Goal: Task Accomplishment & Management: Use online tool/utility

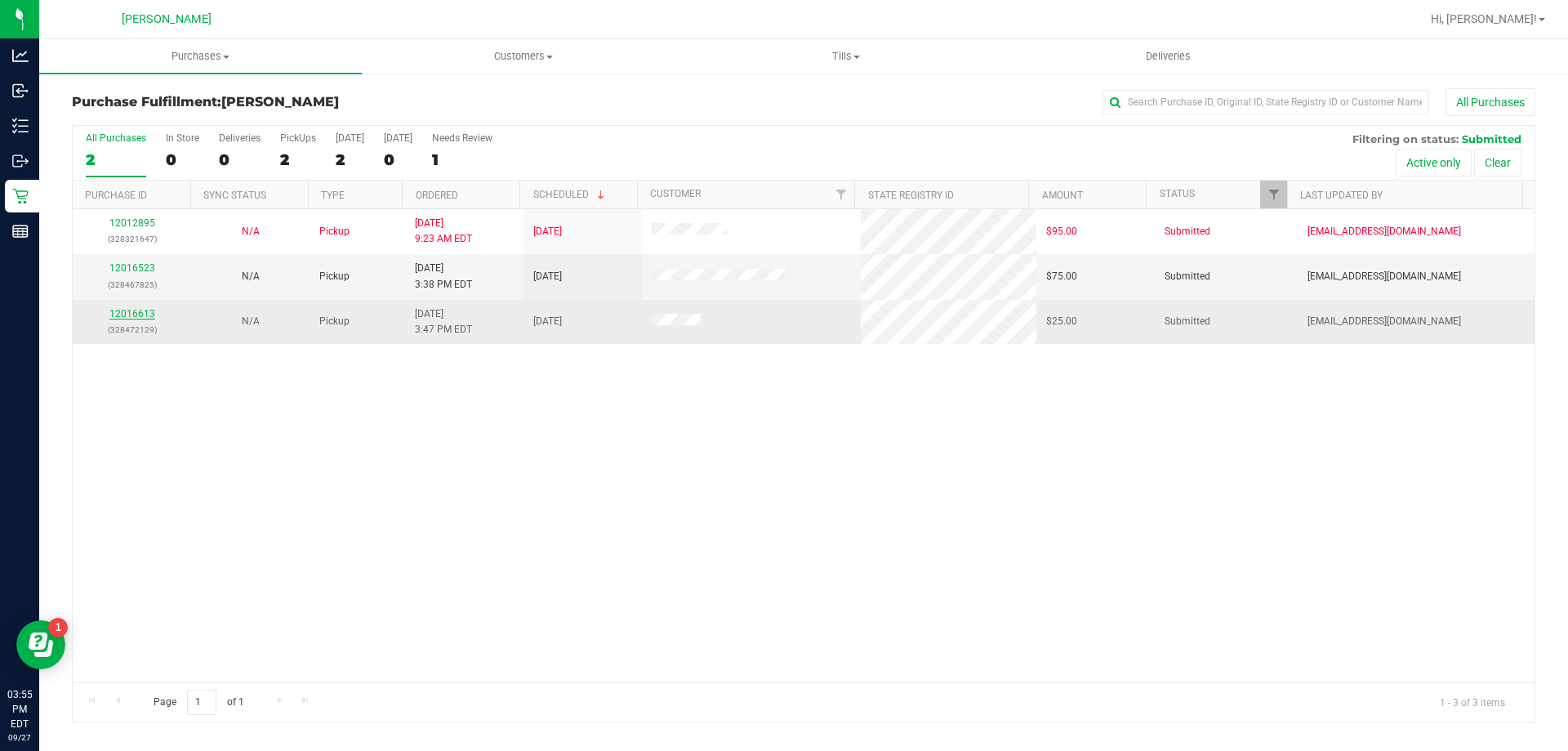
click at [126, 313] on link "12016613" at bounding box center [133, 314] width 46 height 12
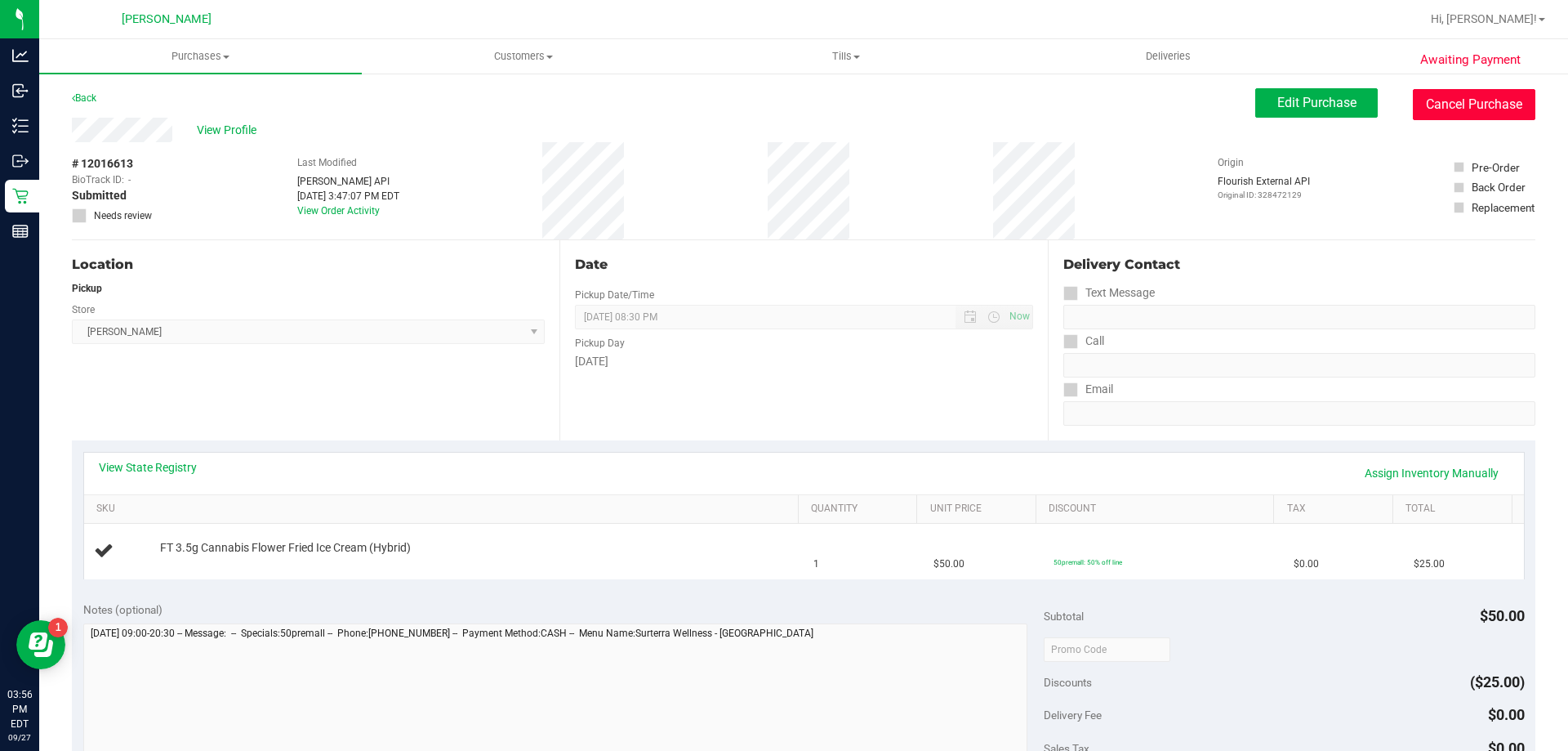
click at [1450, 111] on button "Cancel Purchase" at bounding box center [1474, 104] width 123 height 31
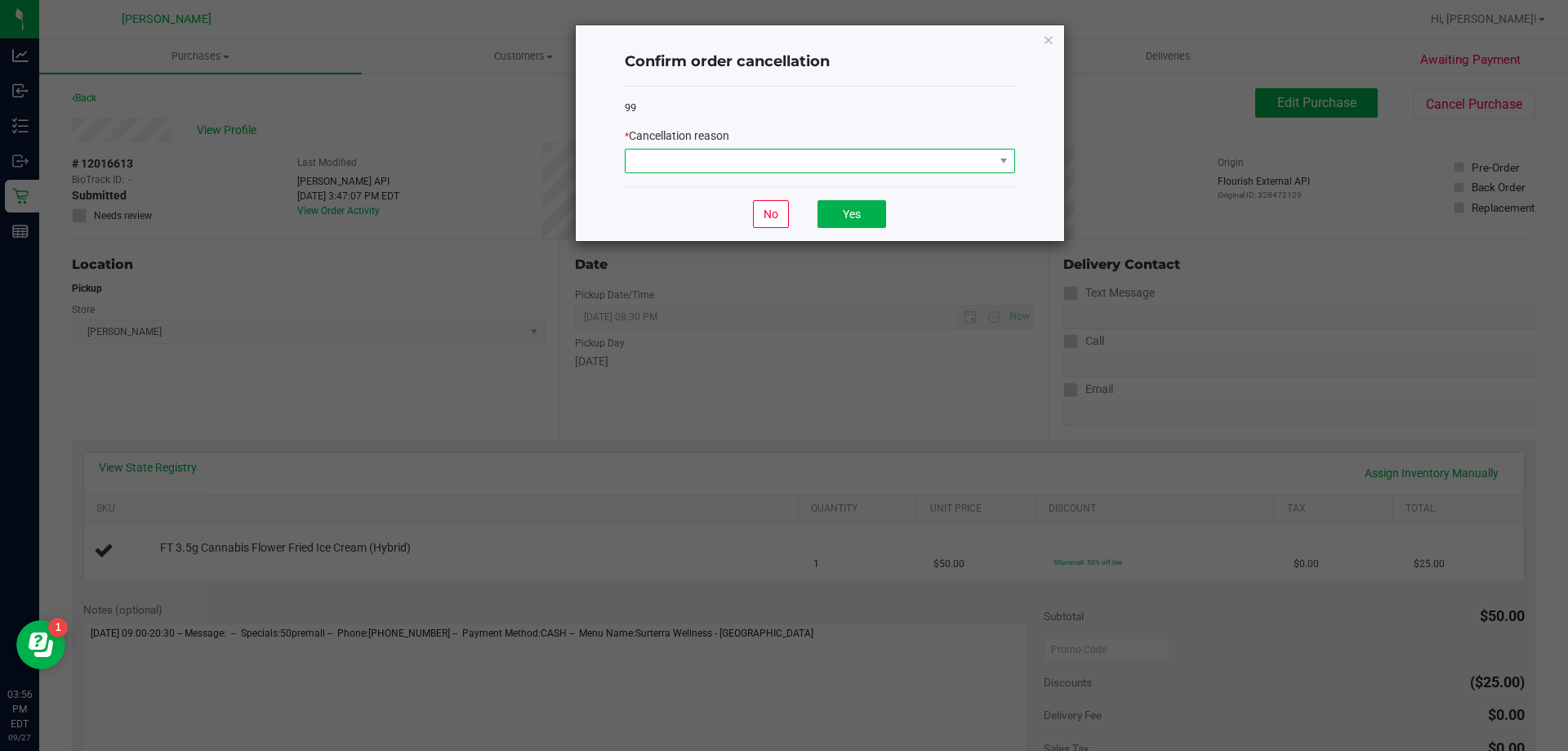
click at [816, 161] on span at bounding box center [809, 160] width 368 height 23
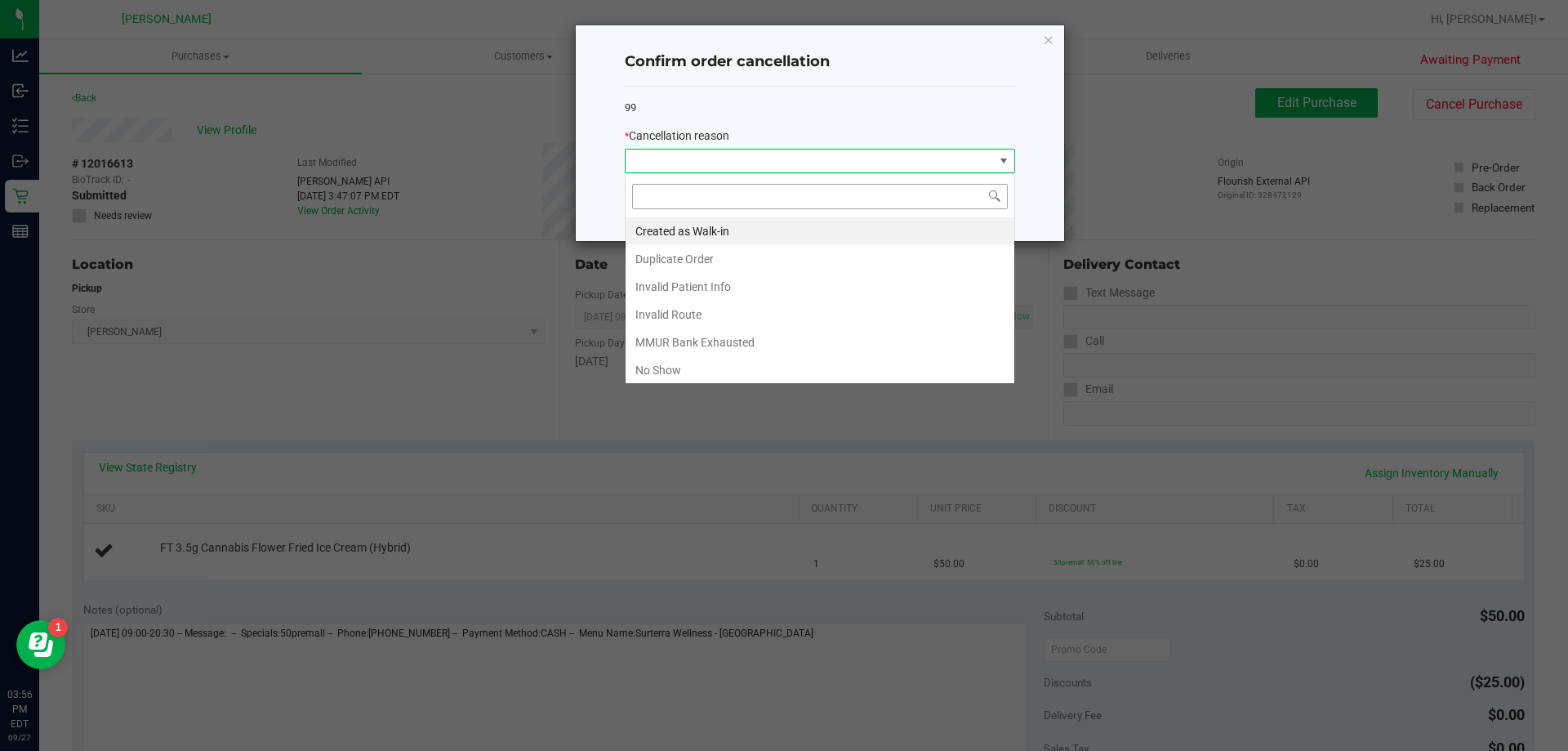
scroll to position [25, 390]
click at [664, 224] on li "Created as Walk-in" at bounding box center [819, 231] width 389 height 27
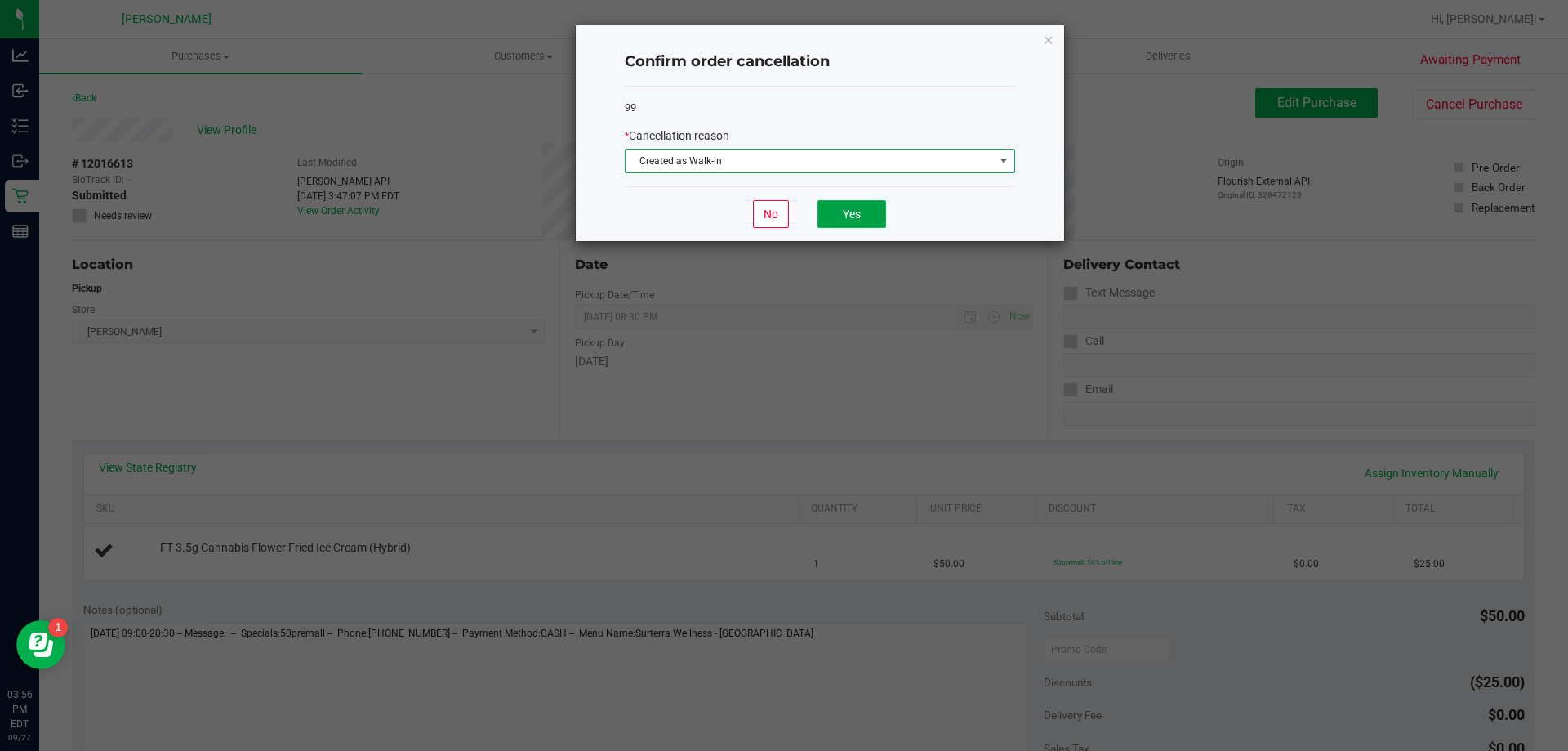
click at [845, 217] on button "Yes" at bounding box center [851, 214] width 69 height 27
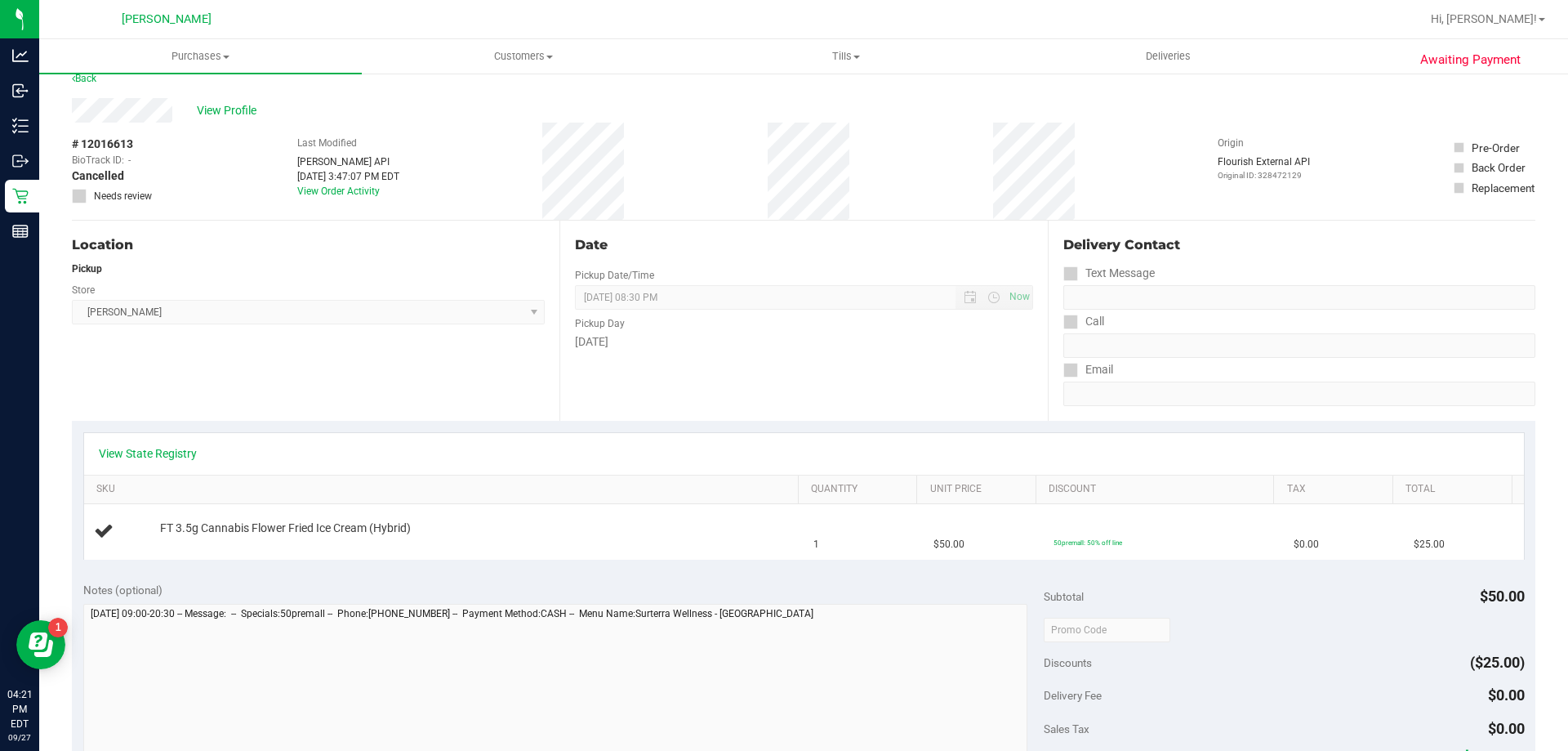
scroll to position [0, 0]
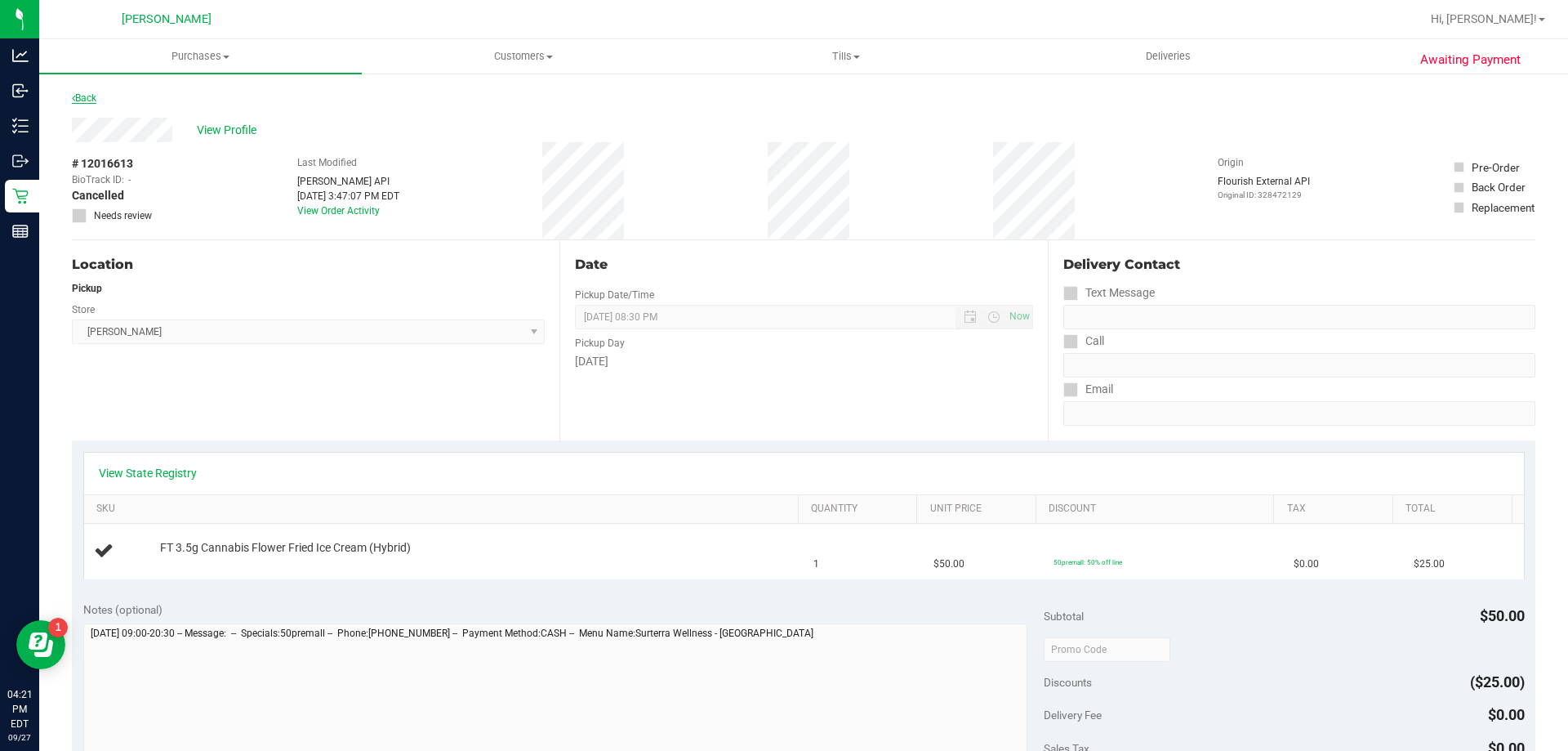
click at [81, 98] on link "Back" at bounding box center [84, 98] width 25 height 12
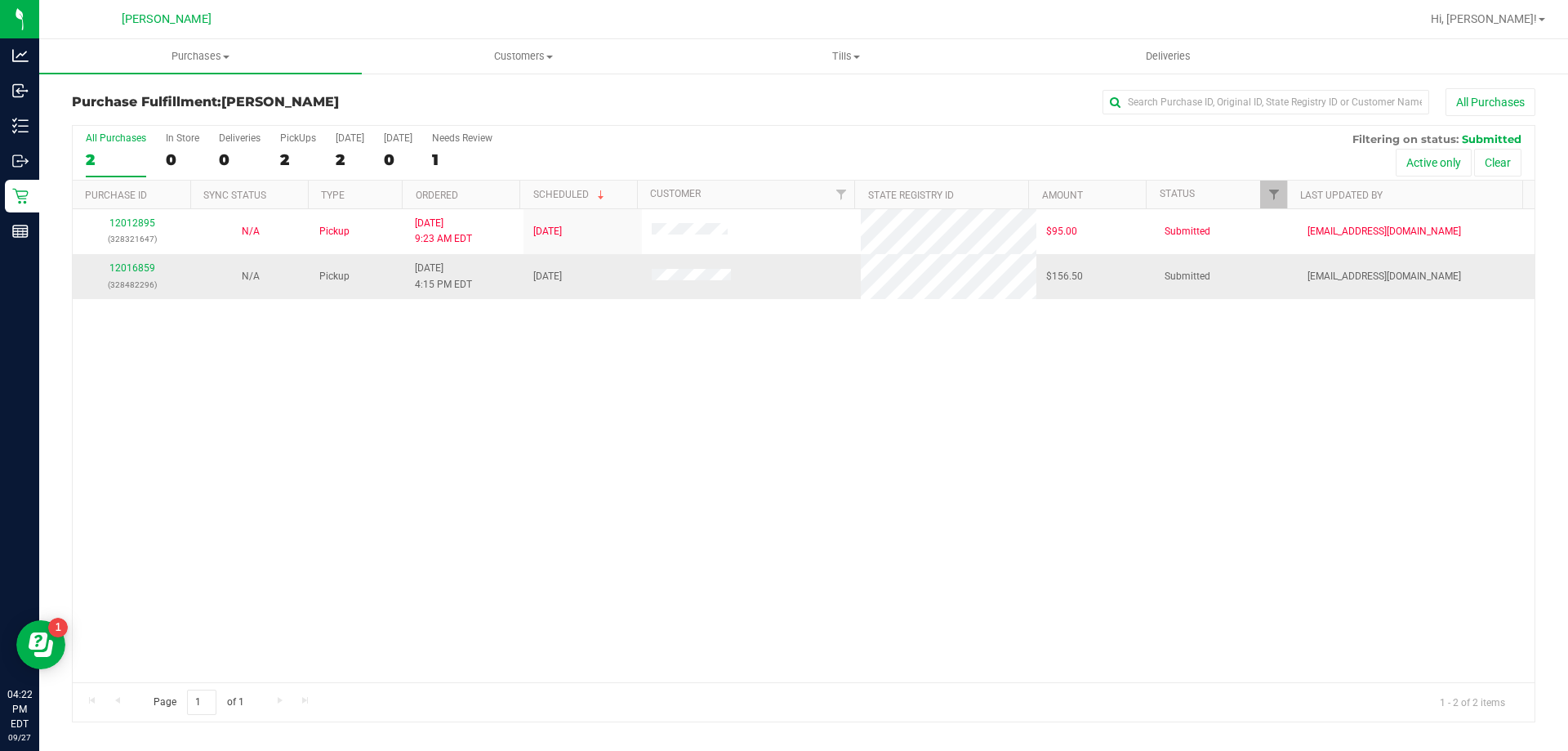
click at [118, 259] on td "12016859 (328482296)" at bounding box center [132, 276] width 119 height 44
click at [138, 264] on link "12016859" at bounding box center [133, 268] width 46 height 12
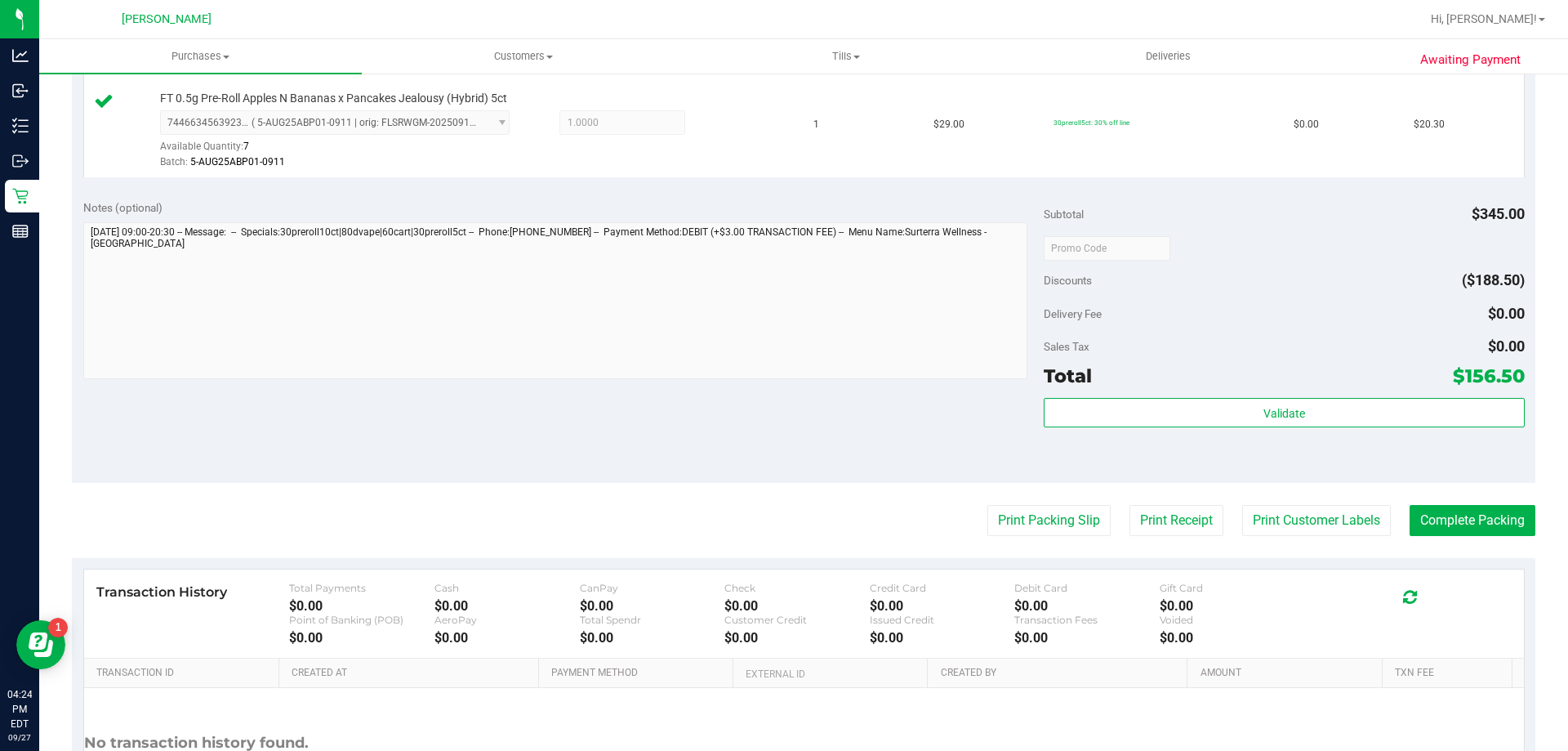
scroll to position [1143, 0]
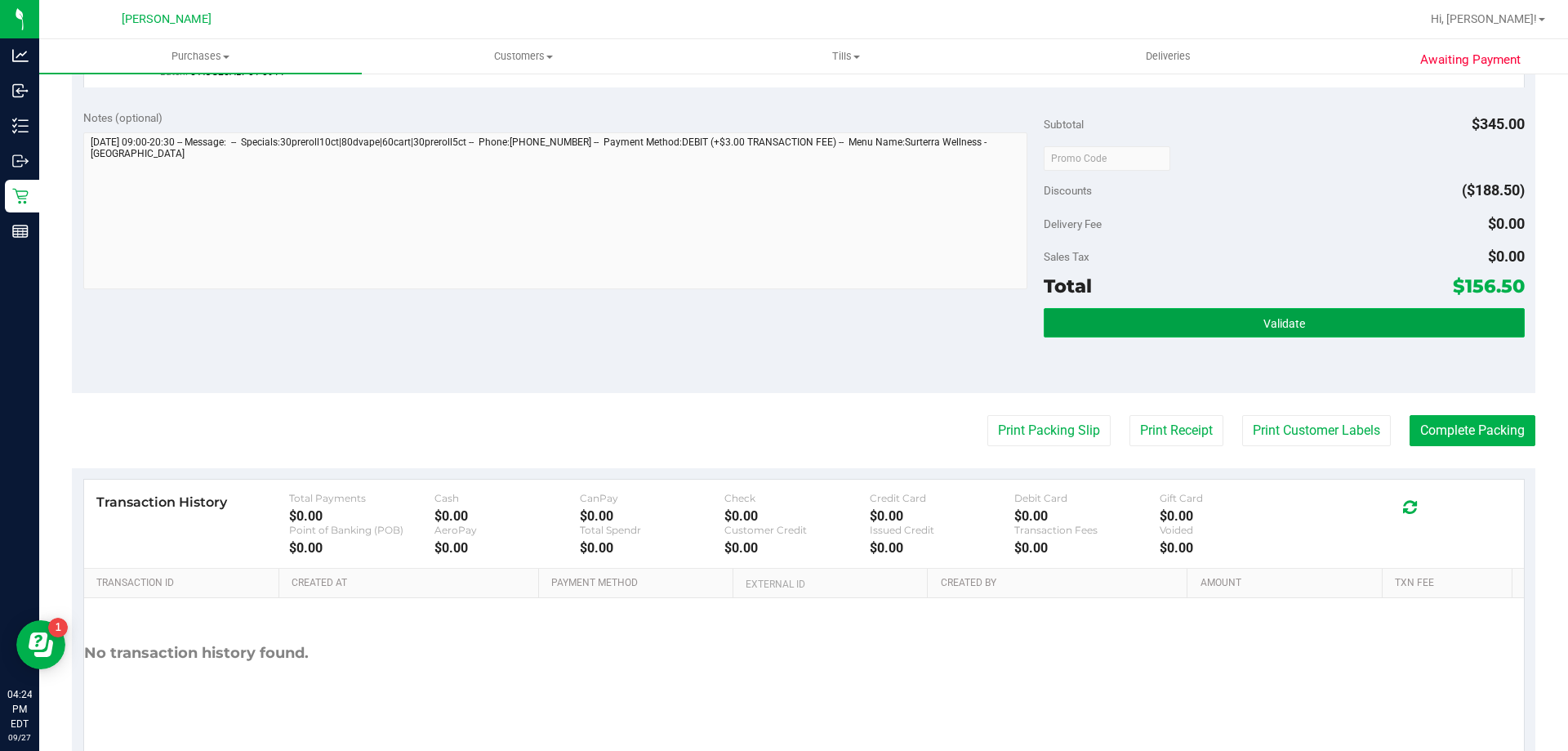
click at [1349, 322] on button "Validate" at bounding box center [1284, 323] width 480 height 29
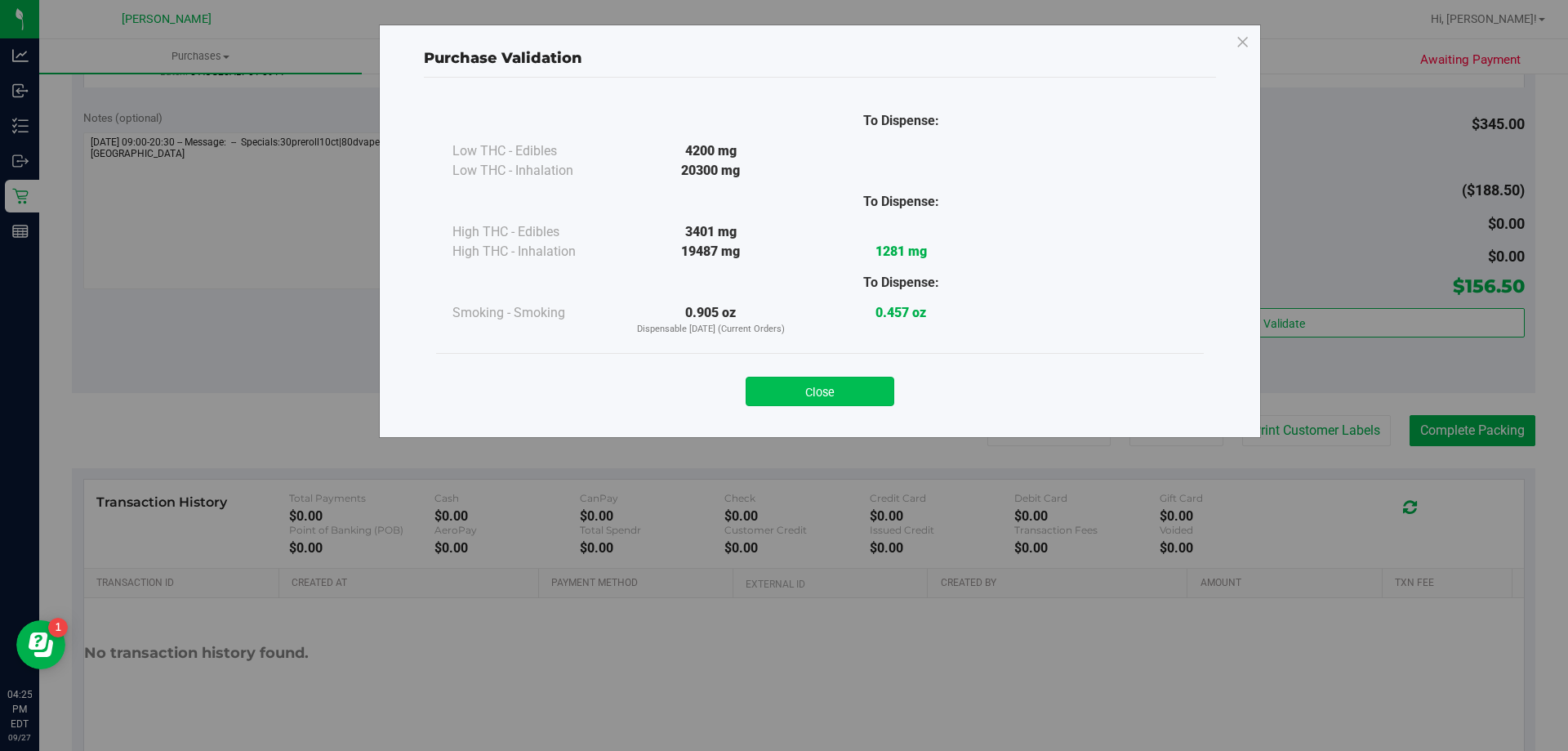
click at [868, 388] on button "Close" at bounding box center [820, 392] width 149 height 29
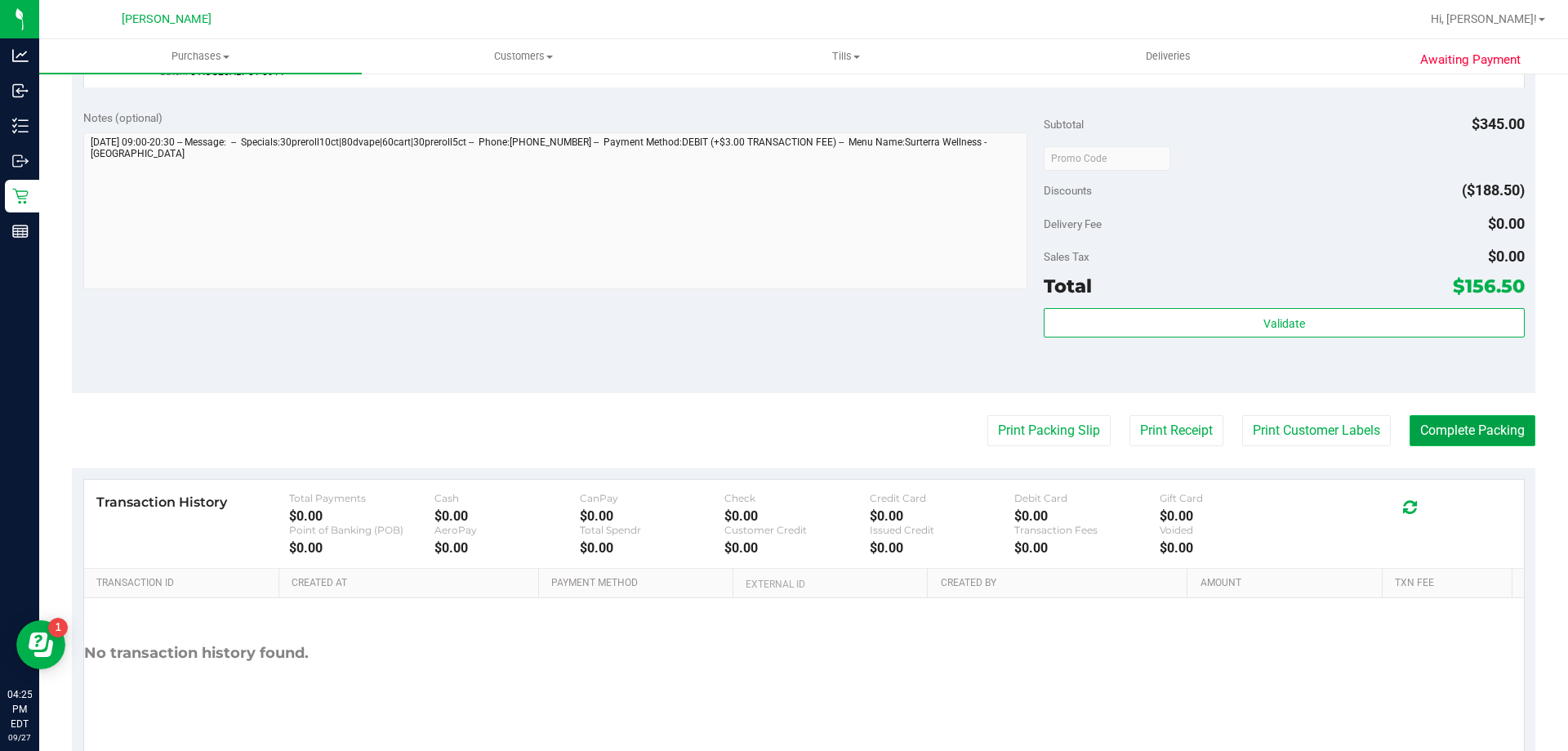
click at [1454, 429] on button "Complete Packing" at bounding box center [1473, 431] width 126 height 31
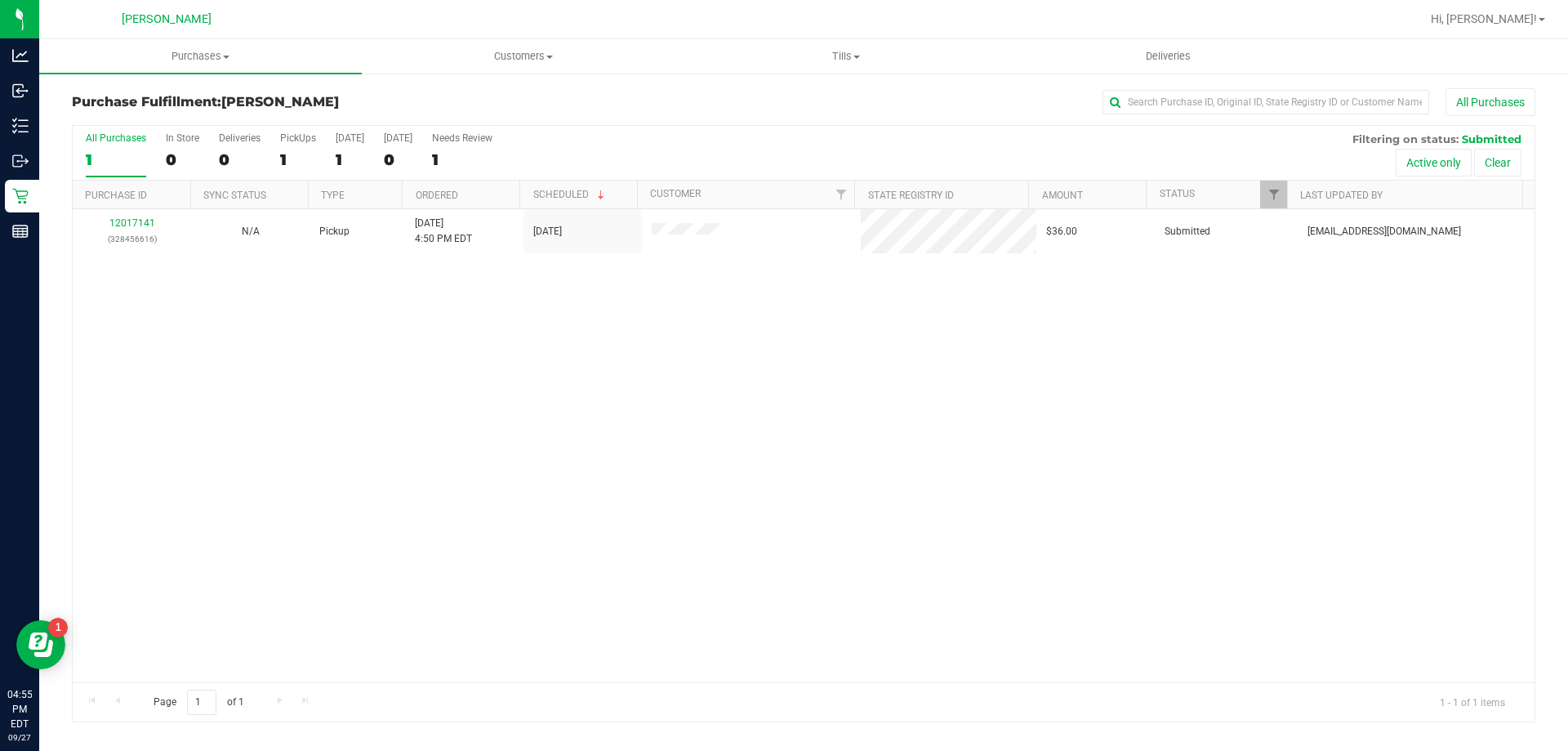
click at [544, 403] on div "12017141 (328456616) N/A Pickup [DATE] 4:50 PM EDT 9/27/2025 $36.00 Submitted […" at bounding box center [803, 445] width 1462 height 473
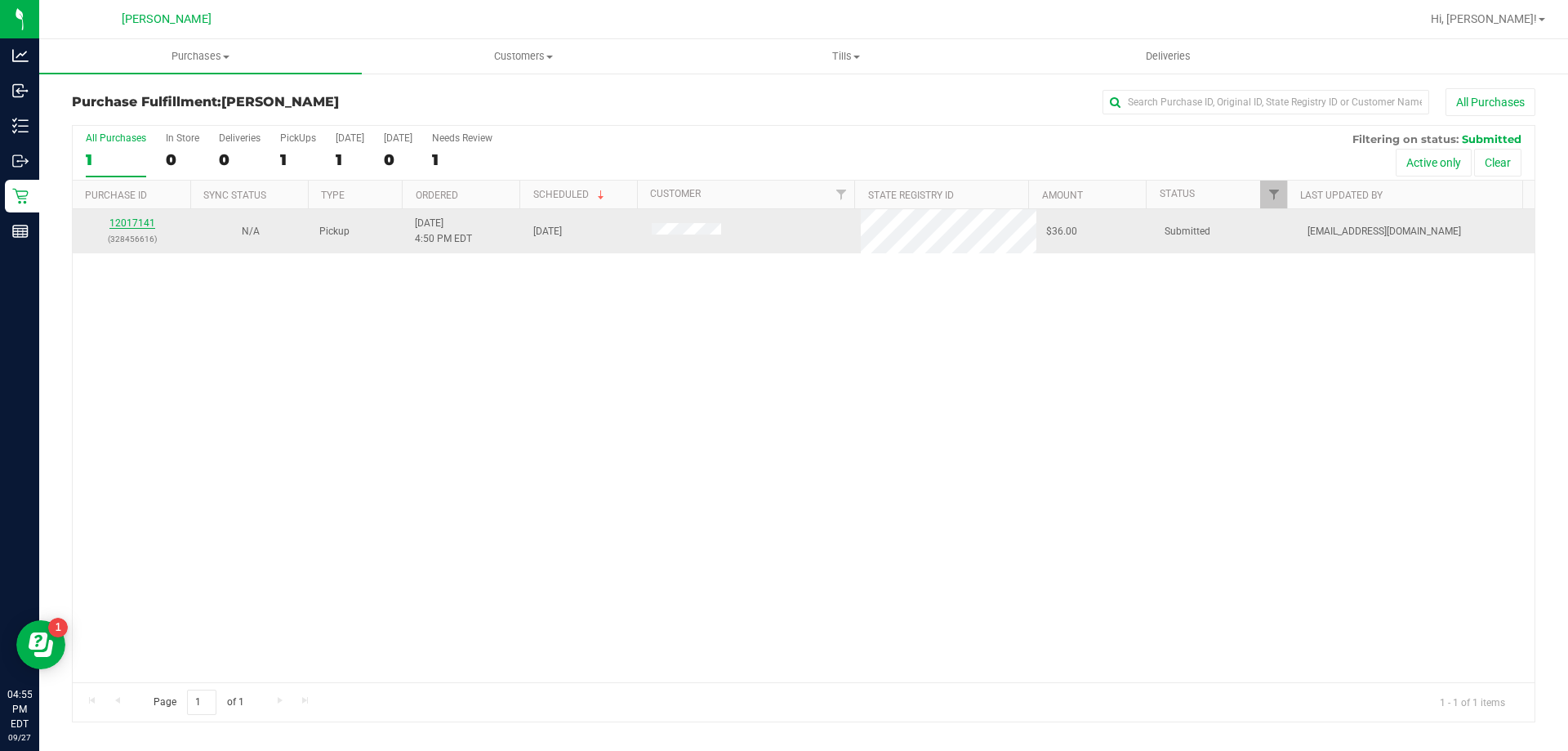
click at [145, 224] on link "12017141" at bounding box center [133, 223] width 46 height 12
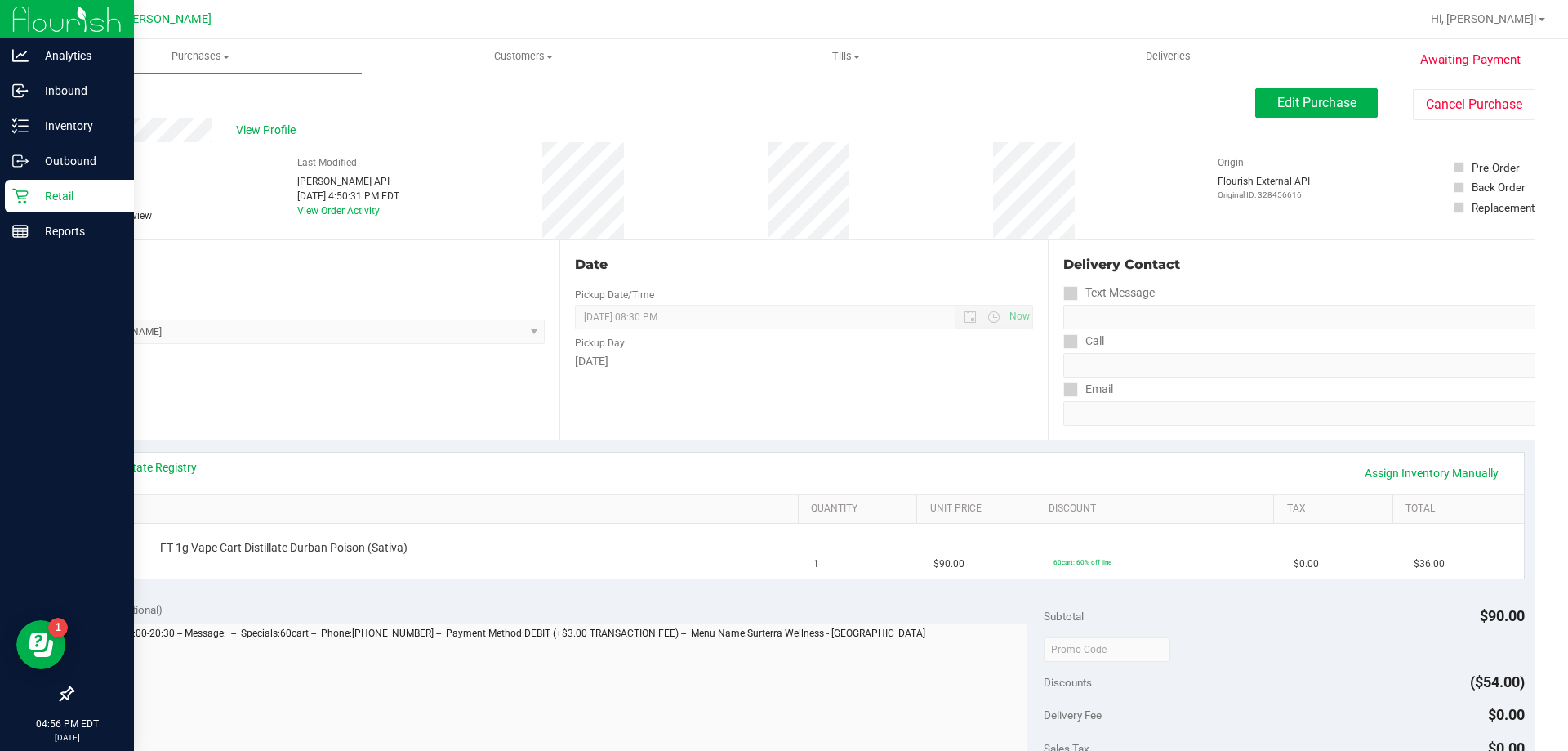
click at [42, 200] on p "Retail" at bounding box center [77, 196] width 98 height 19
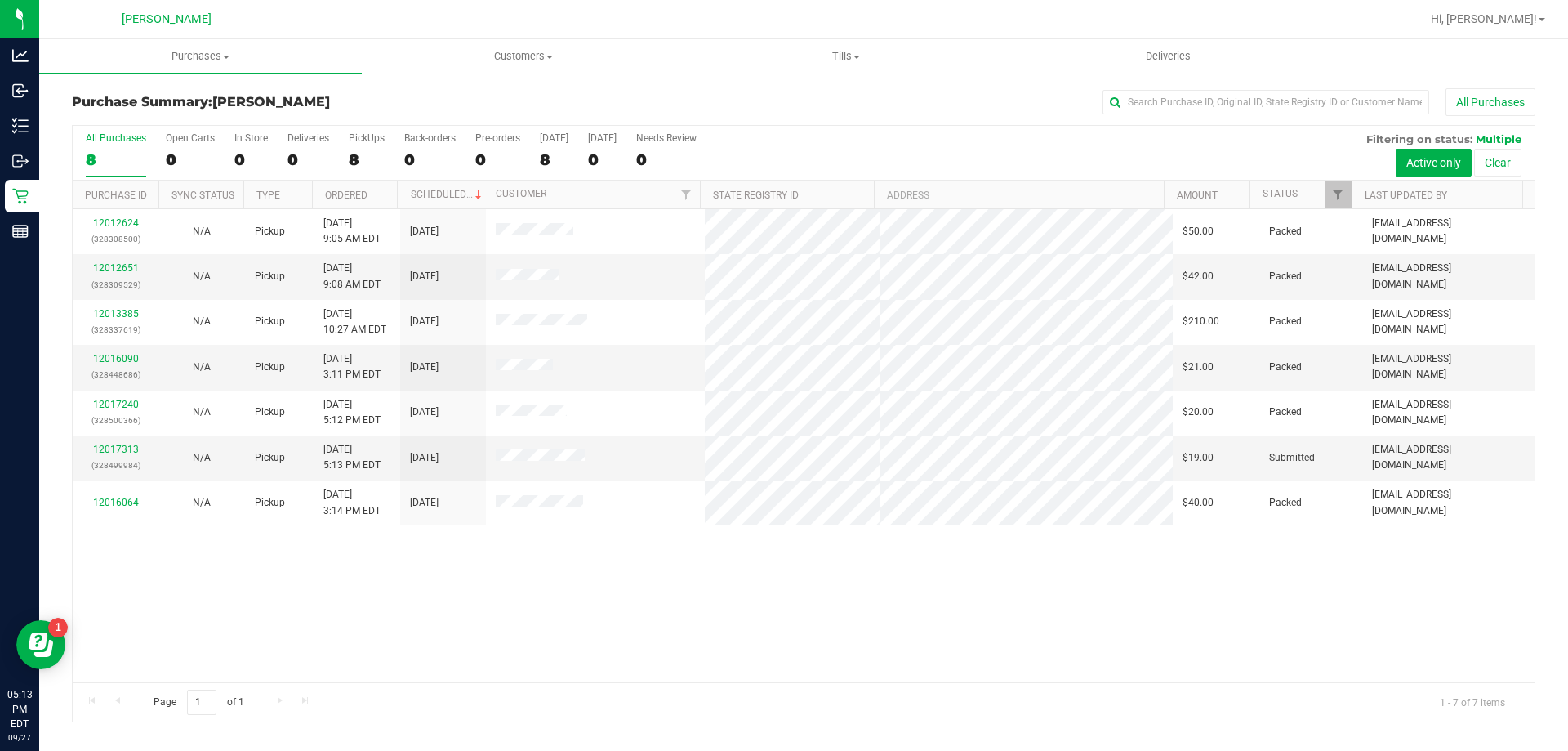
click at [379, 576] on div "12012624 (328308500) N/A Pickup [DATE] 9:05 AM EDT 9/27/2025 $50.00 Packed [EMA…" at bounding box center [803, 445] width 1462 height 473
click at [203, 65] on uib-tab-heading "Purchases Summary of purchases Fulfillment All purchases" at bounding box center [200, 57] width 323 height 35
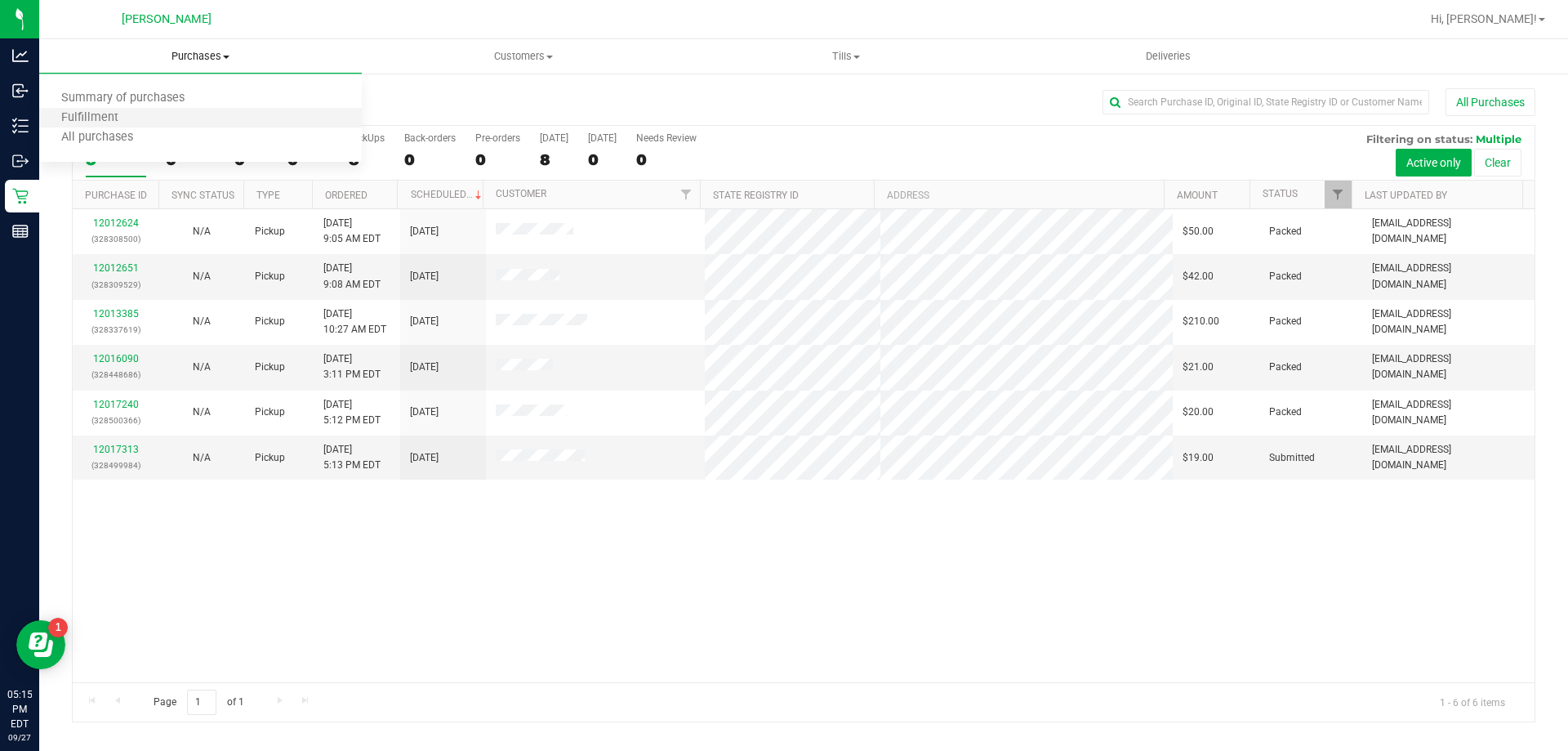
click at [196, 123] on li "Fulfillment" at bounding box center [200, 118] width 323 height 19
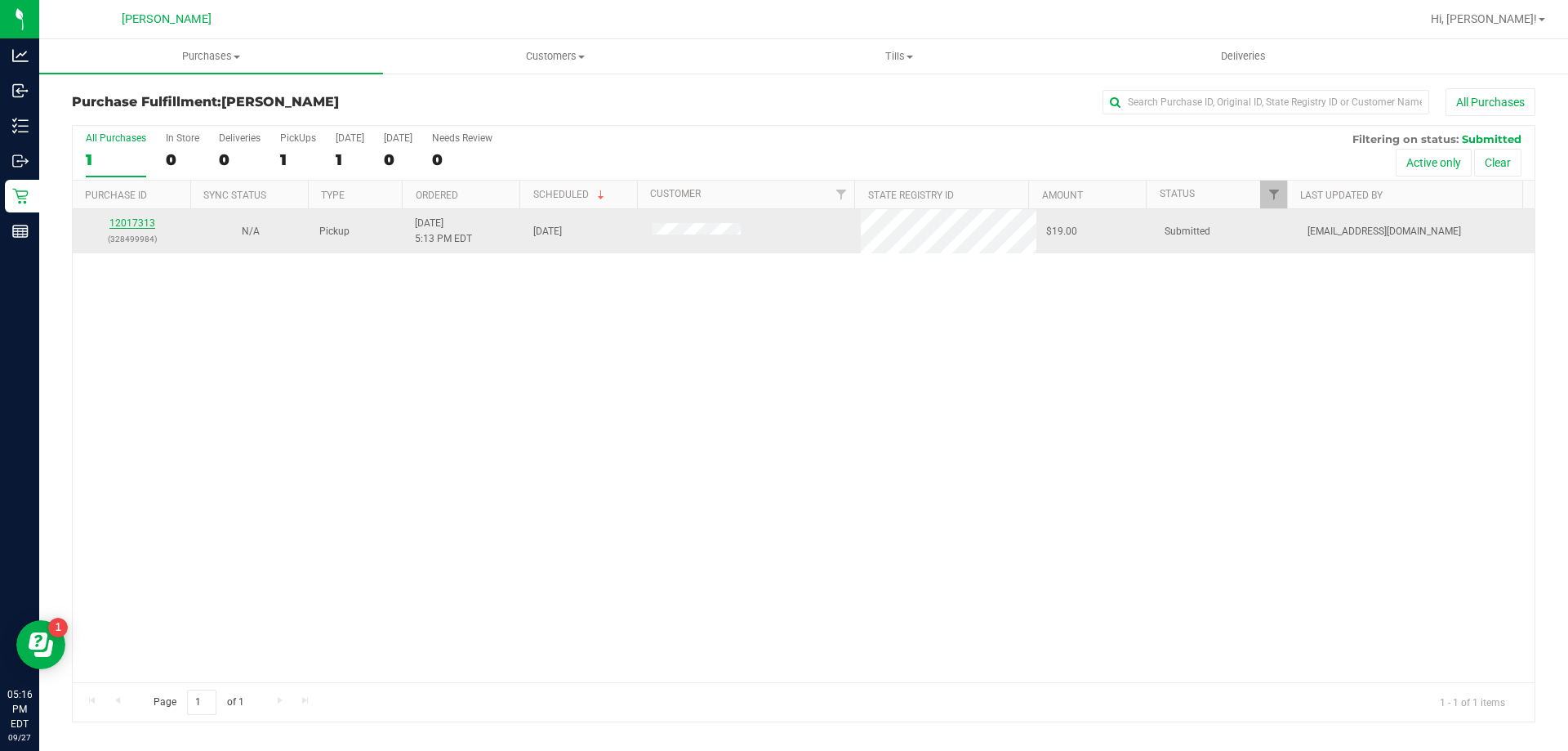
click at [137, 227] on link "12017313" at bounding box center [133, 223] width 46 height 12
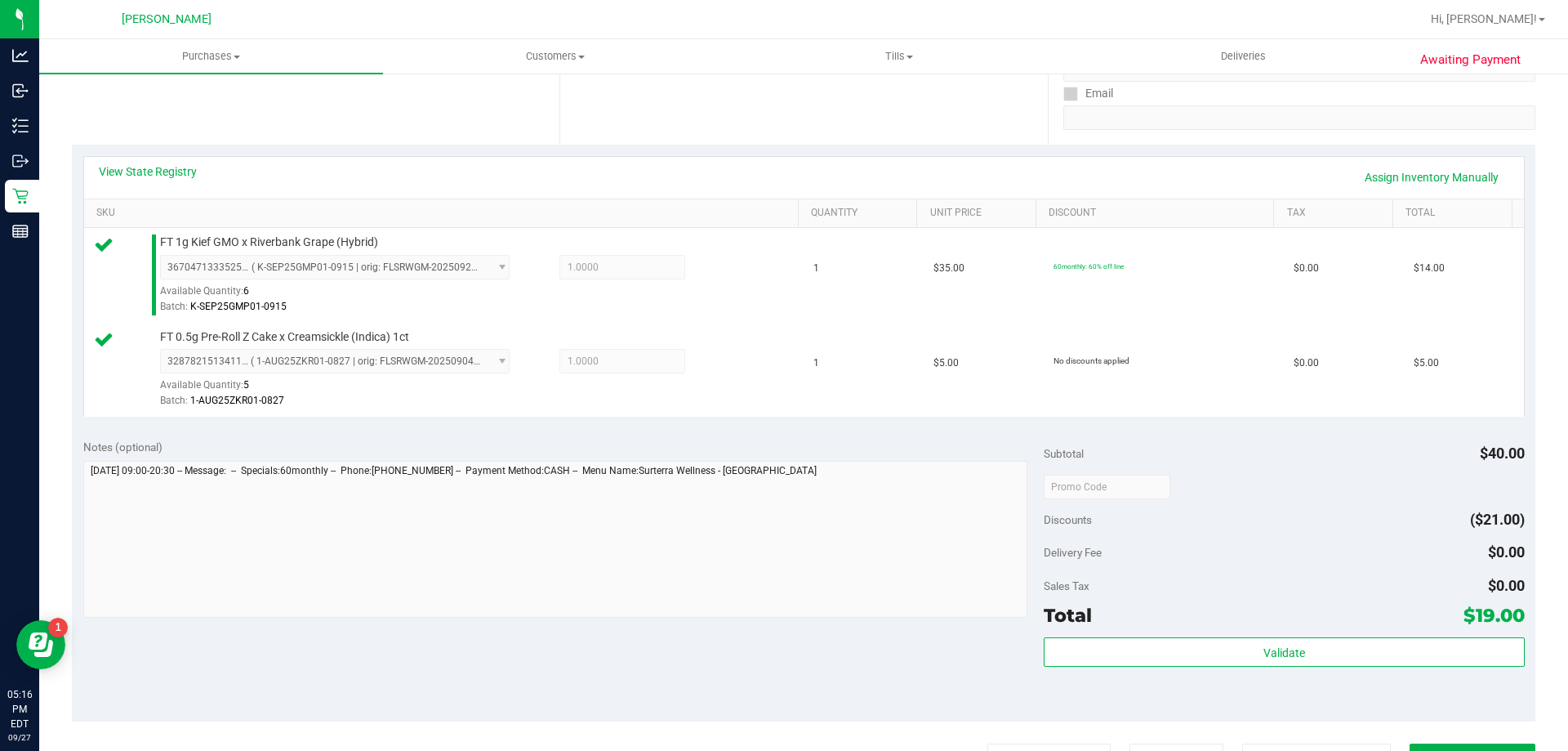
scroll to position [327, 0]
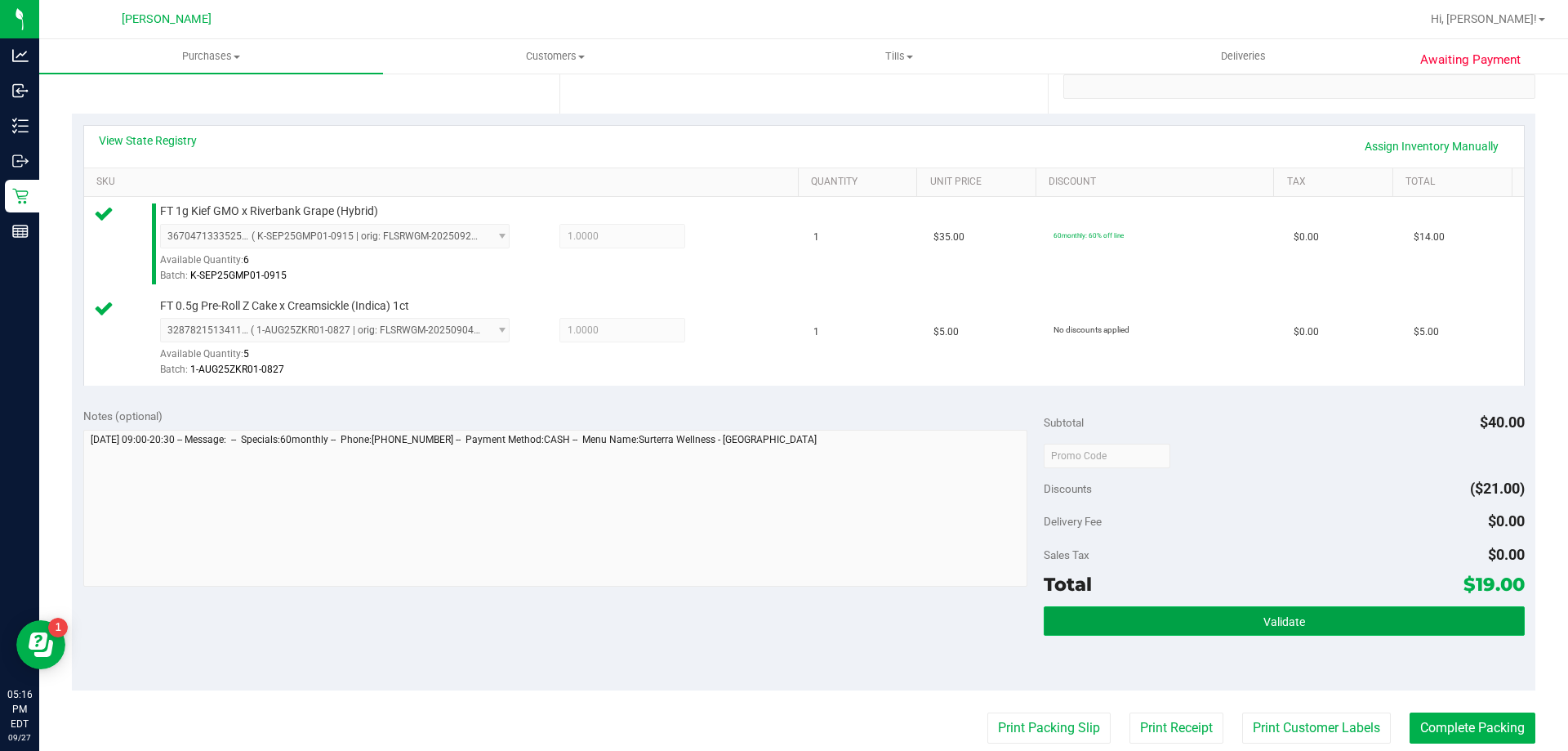
click at [1212, 616] on button "Validate" at bounding box center [1284, 621] width 480 height 29
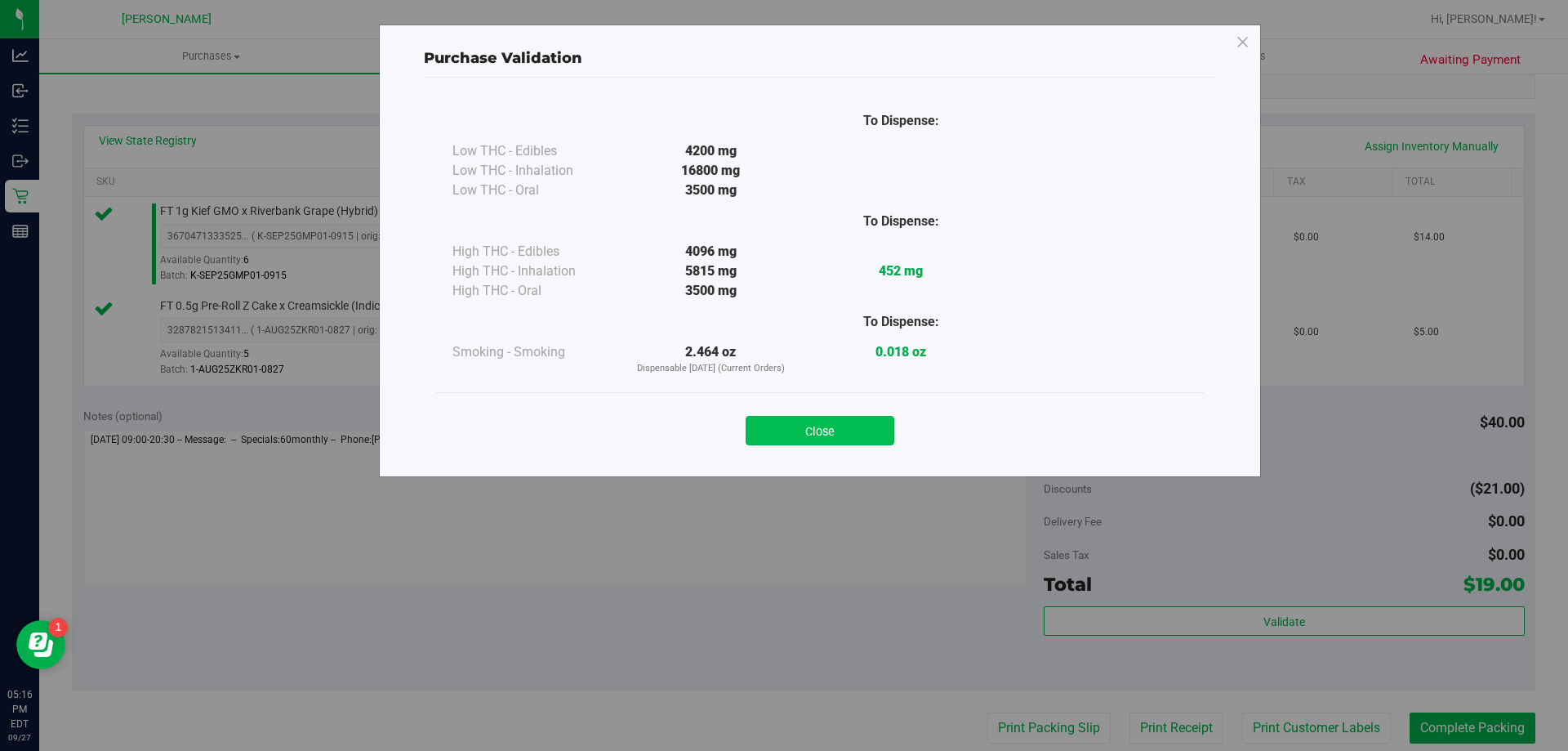
click at [791, 423] on button "Close" at bounding box center [820, 431] width 149 height 29
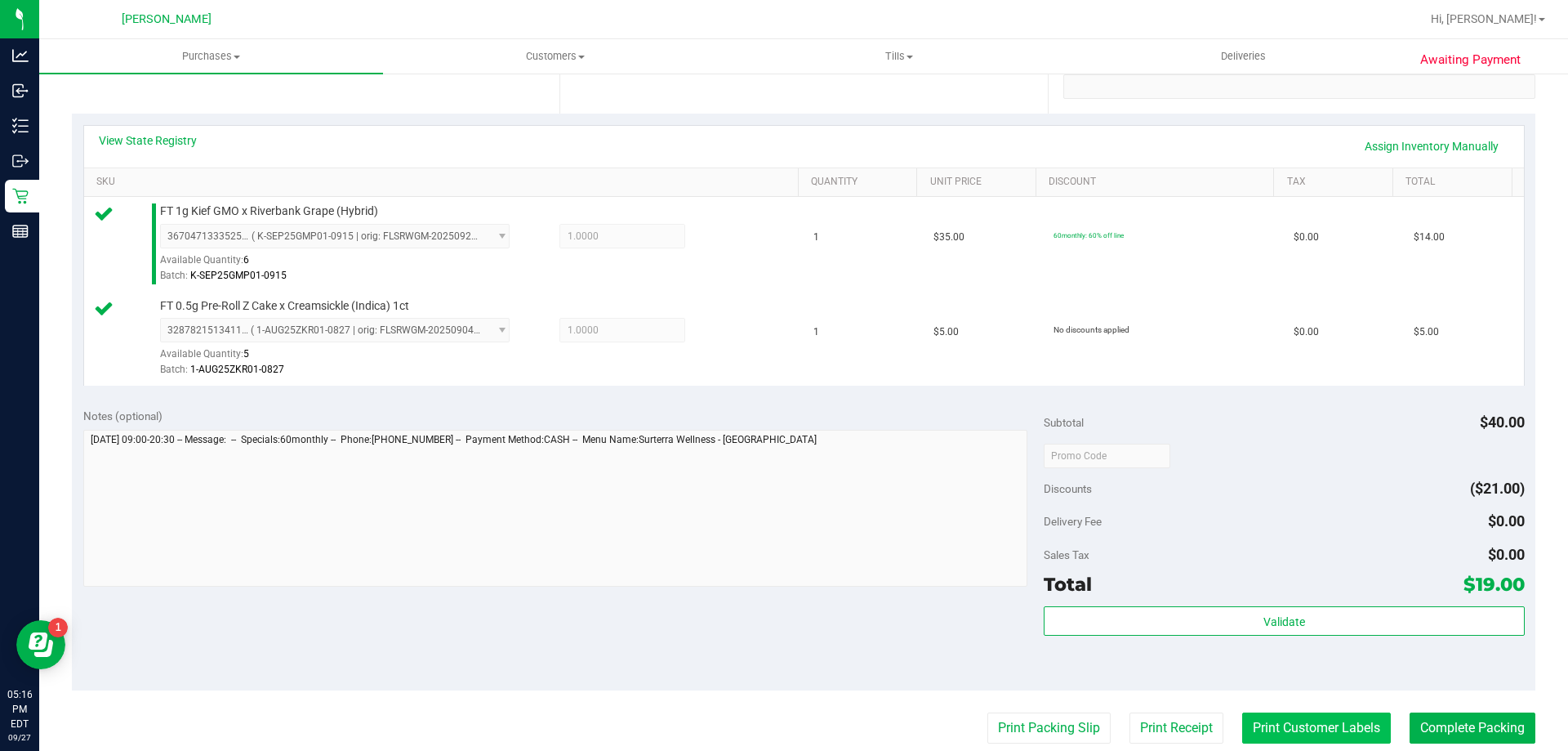
click at [1313, 738] on button "Print Customer Labels" at bounding box center [1317, 728] width 149 height 31
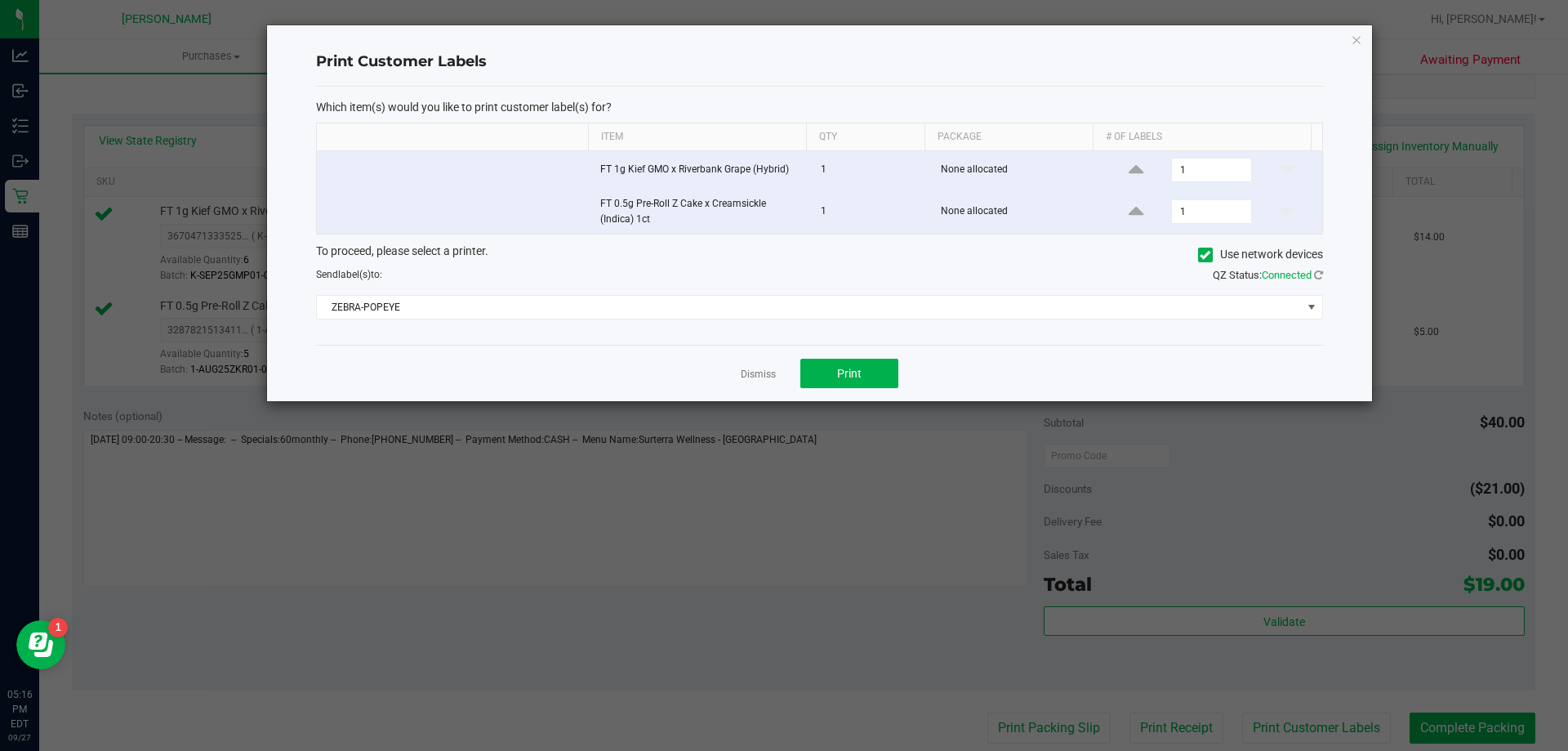
click at [899, 371] on div "Dismiss Print" at bounding box center [819, 373] width 1007 height 57
click at [848, 382] on button "Print" at bounding box center [848, 373] width 98 height 29
click at [744, 368] on link "Dismiss" at bounding box center [758, 374] width 35 height 14
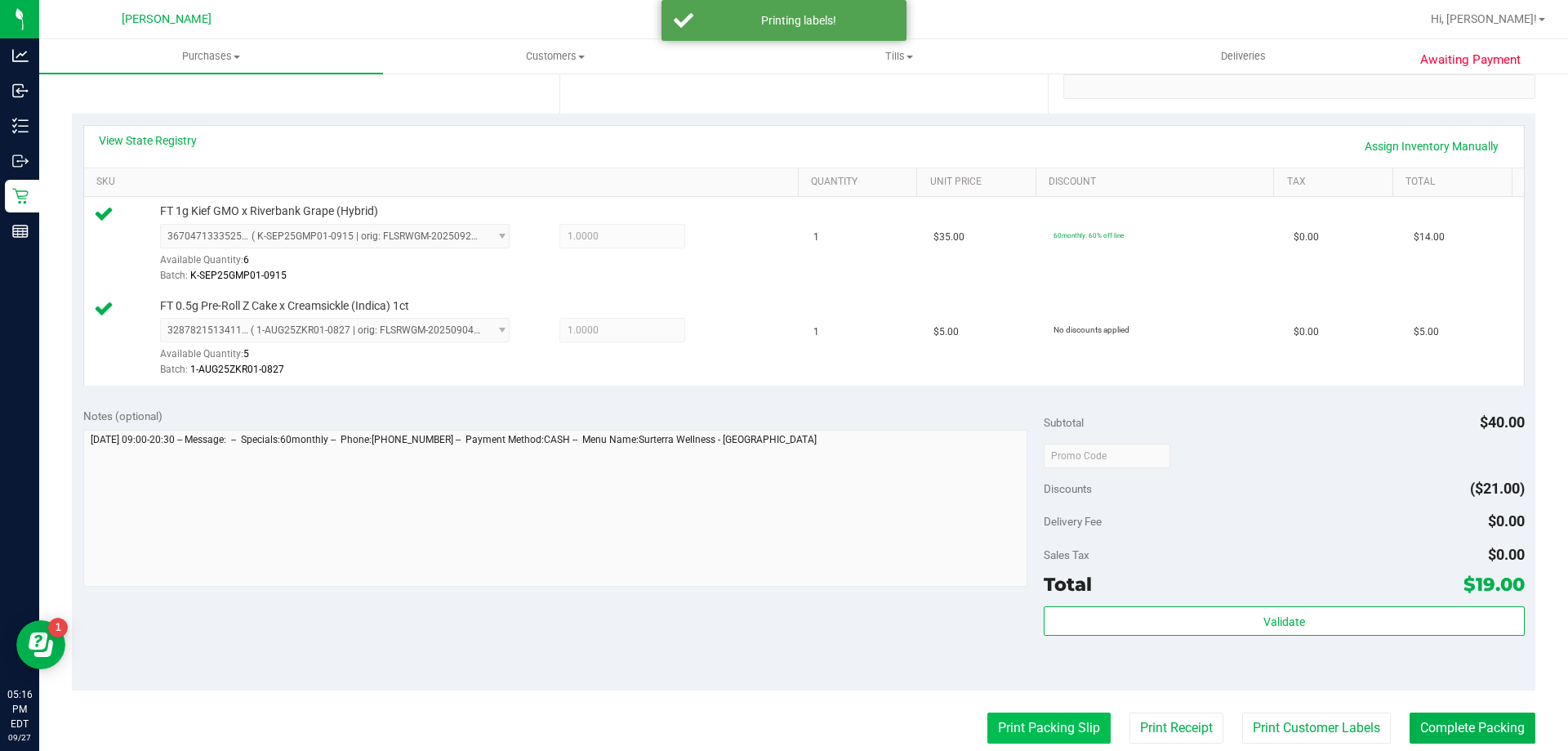
click at [1019, 741] on button "Print Packing Slip" at bounding box center [1049, 728] width 123 height 31
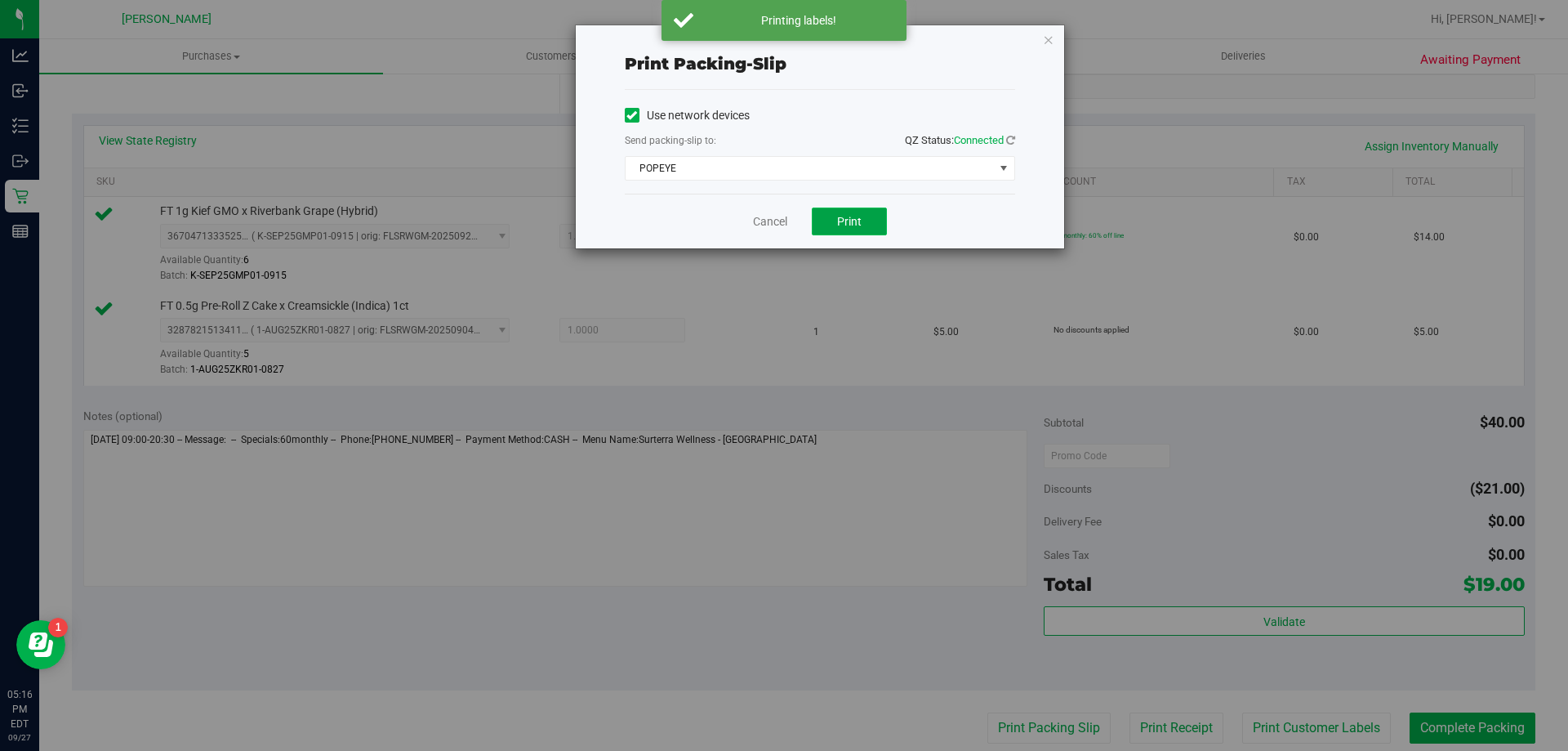
click at [863, 217] on button "Print" at bounding box center [849, 221] width 75 height 27
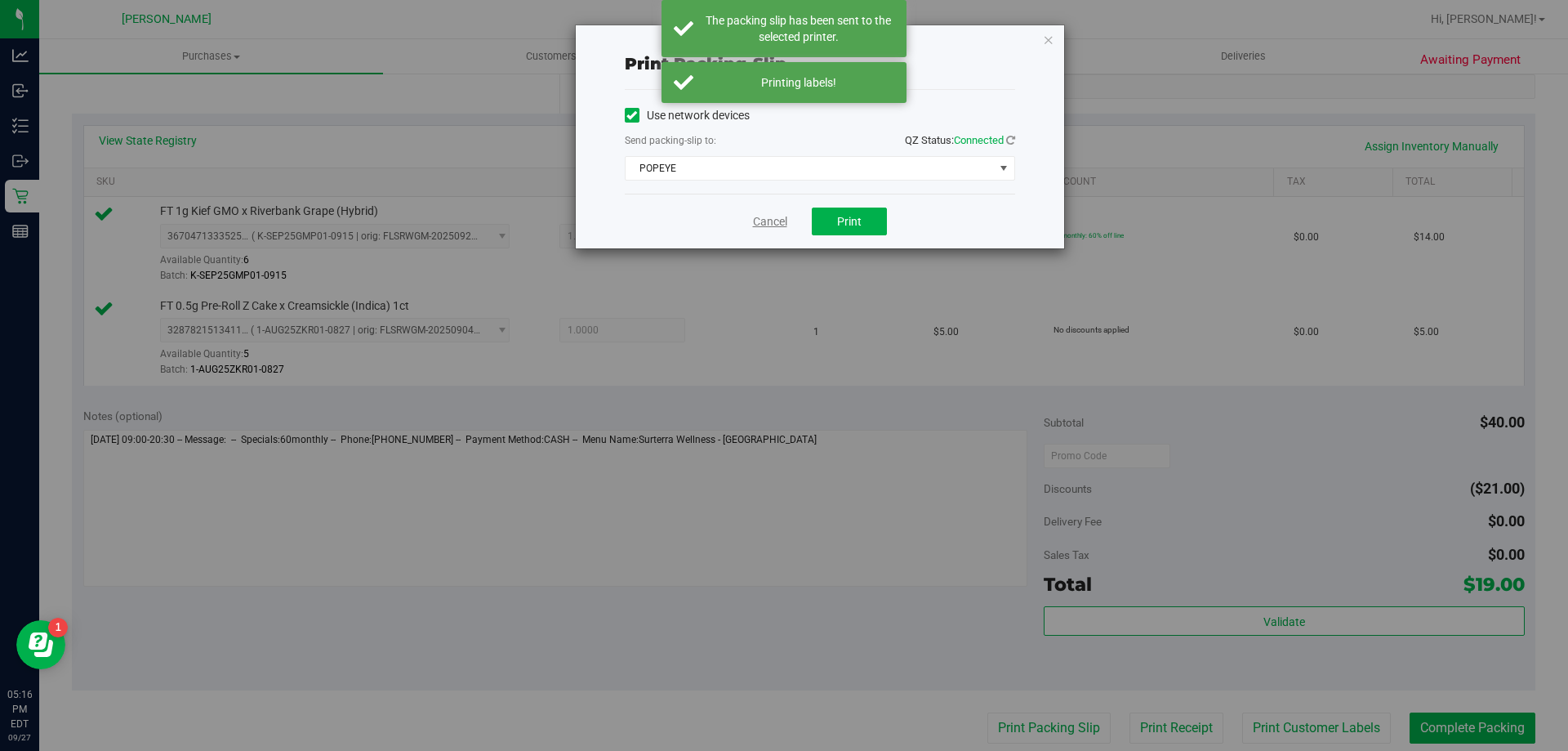
click at [769, 222] on link "Cancel" at bounding box center [771, 221] width 35 height 17
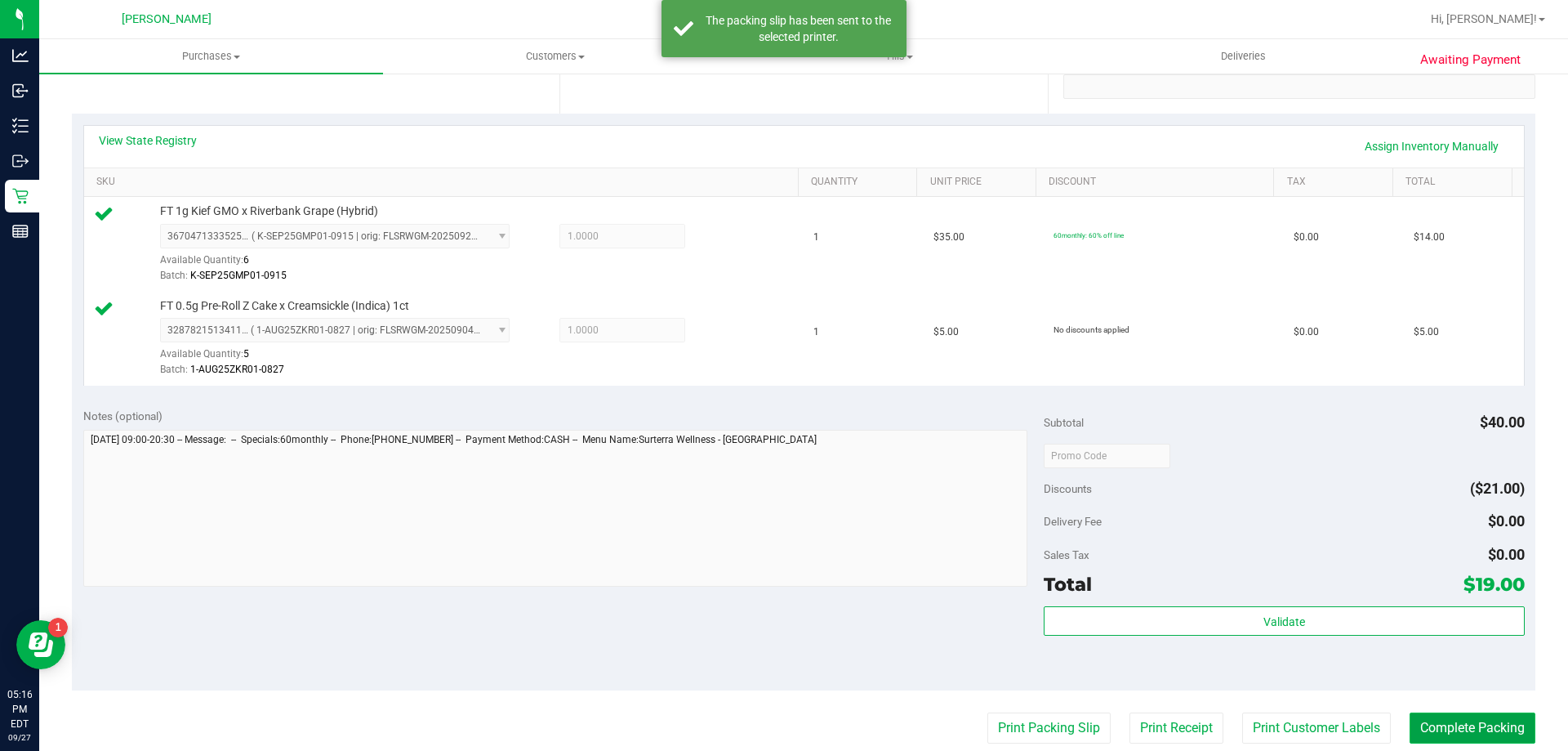
click at [1444, 716] on button "Complete Packing" at bounding box center [1473, 728] width 126 height 31
